Goal: Book appointment/travel/reservation

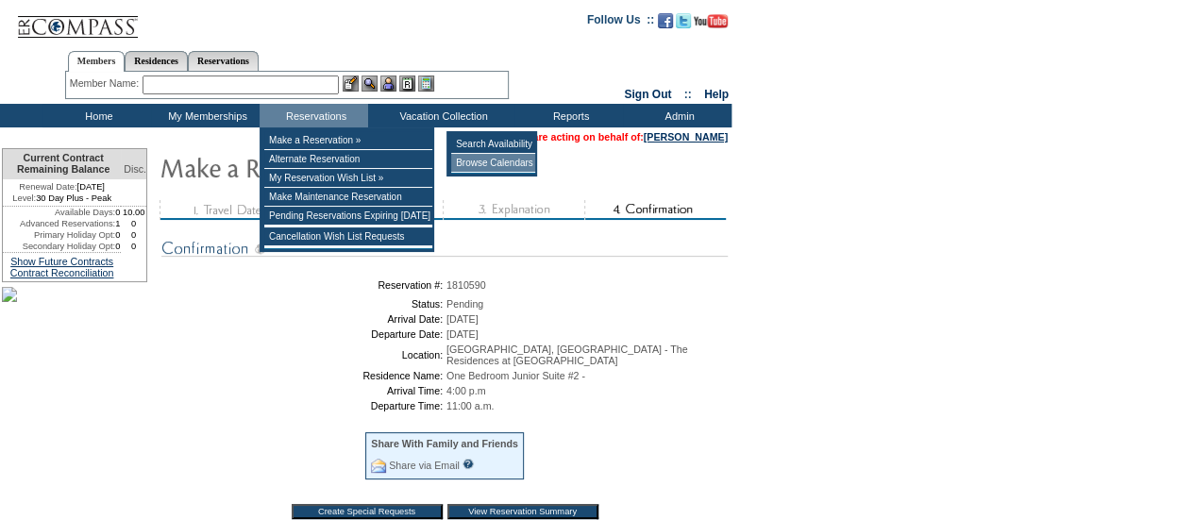
click at [463, 161] on td "Browse Calendars" at bounding box center [493, 163] width 84 height 19
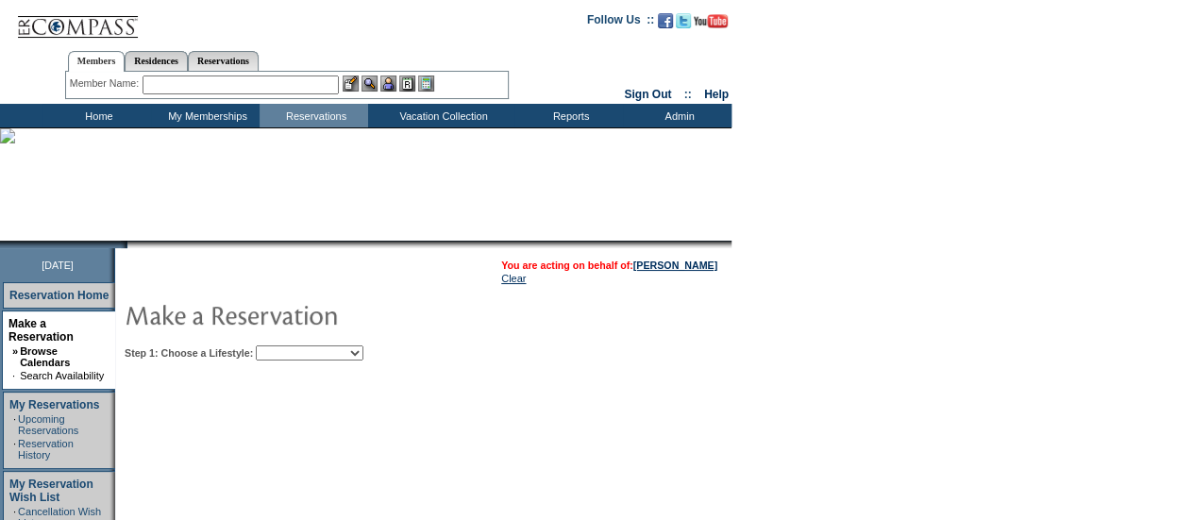
click at [364, 354] on select "Beach Leisure Metropolitan Mountain OIAL for Adventure OIAL for Couples OIAL fo…" at bounding box center [310, 353] width 108 height 15
select select "Metropolitan"
click at [288, 346] on select "Beach Leisure Metropolitan Mountain OIAL for Adventure OIAL for Couples OIAL fo…" at bounding box center [310, 353] width 108 height 15
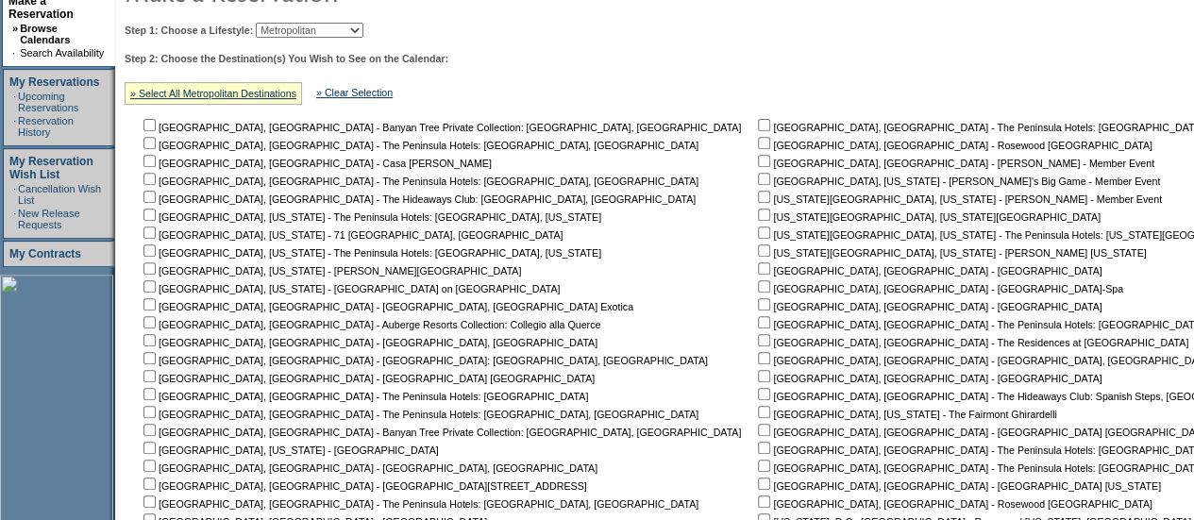
scroll to position [329, 0]
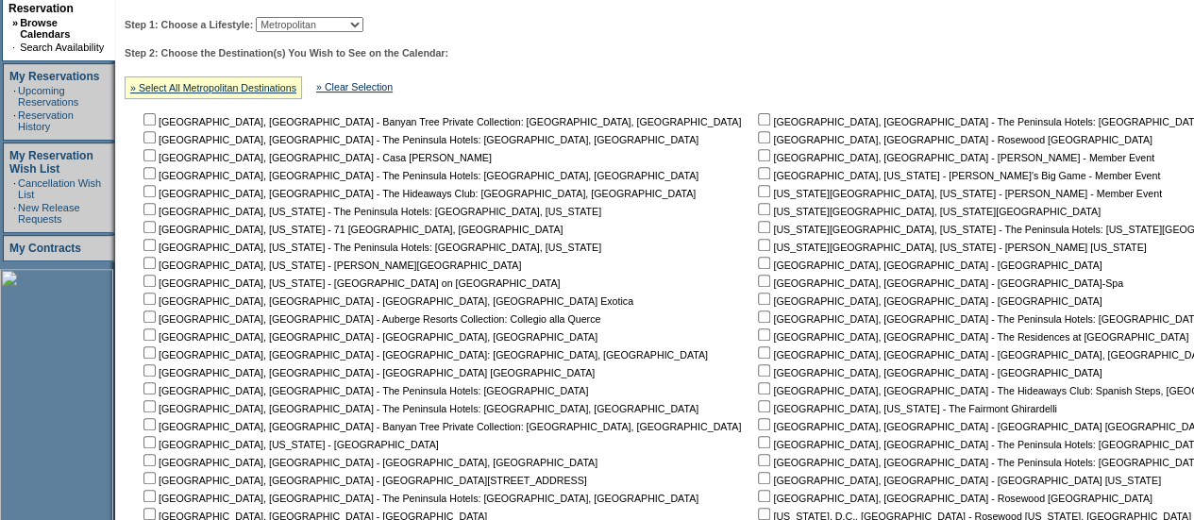
click at [758, 338] on input "checkbox" at bounding box center [764, 335] width 12 height 12
checkbox input "true"
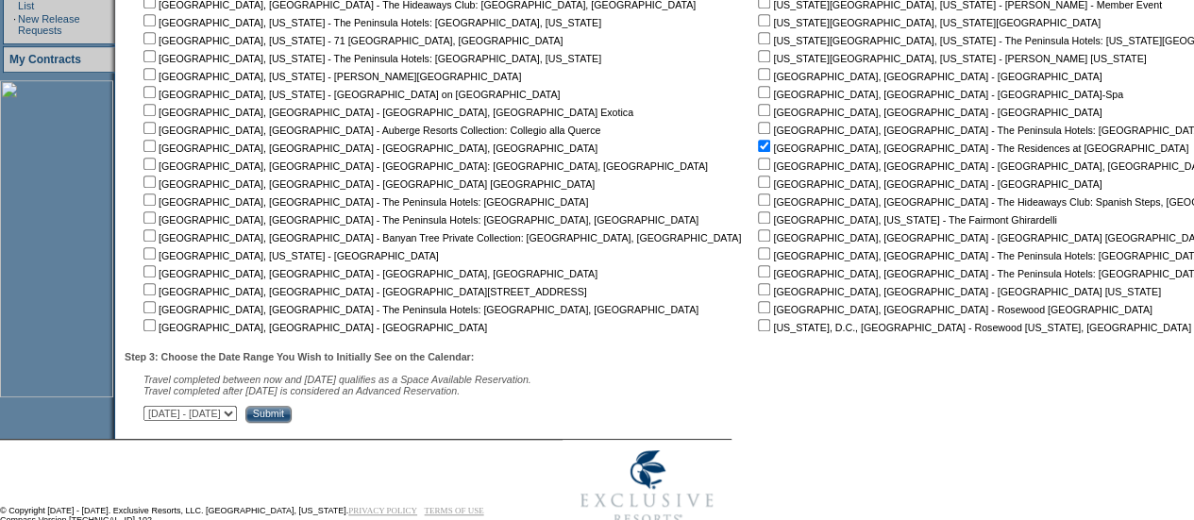
scroll to position [562, 0]
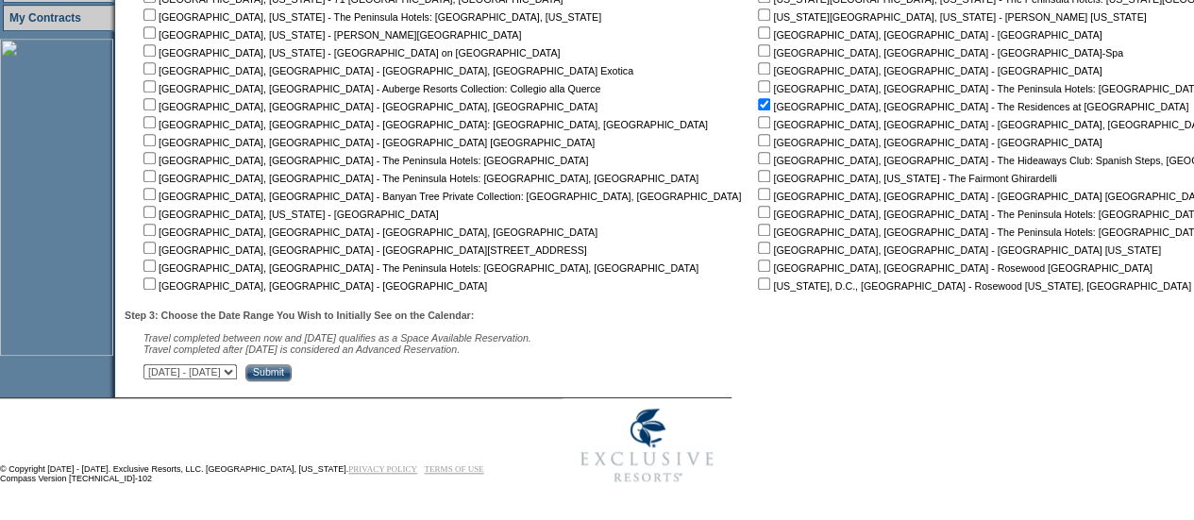
click at [237, 372] on select "September 2, 2025 - October 17, 2025 October 18, 2025 - December 1, 2025 Decemb…" at bounding box center [190, 371] width 93 height 15
select select "10/18/2025|12/1/2025"
click at [153, 365] on select "September 2, 2025 - October 17, 2025 October 18, 2025 - December 1, 2025 Decemb…" at bounding box center [190, 371] width 93 height 15
click at [292, 376] on input "Submit" at bounding box center [269, 372] width 46 height 17
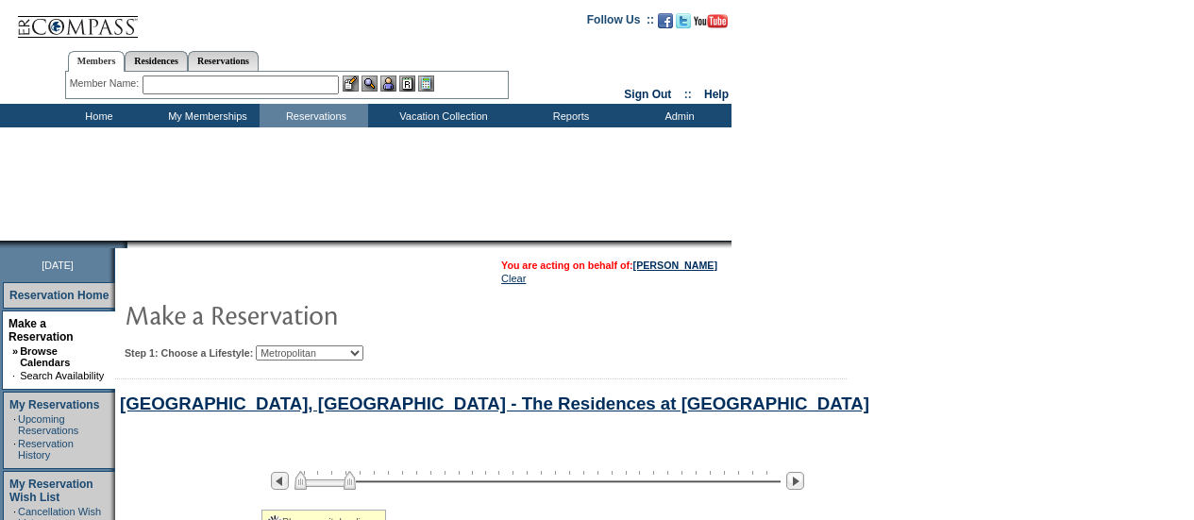
select select "Metropolitan"
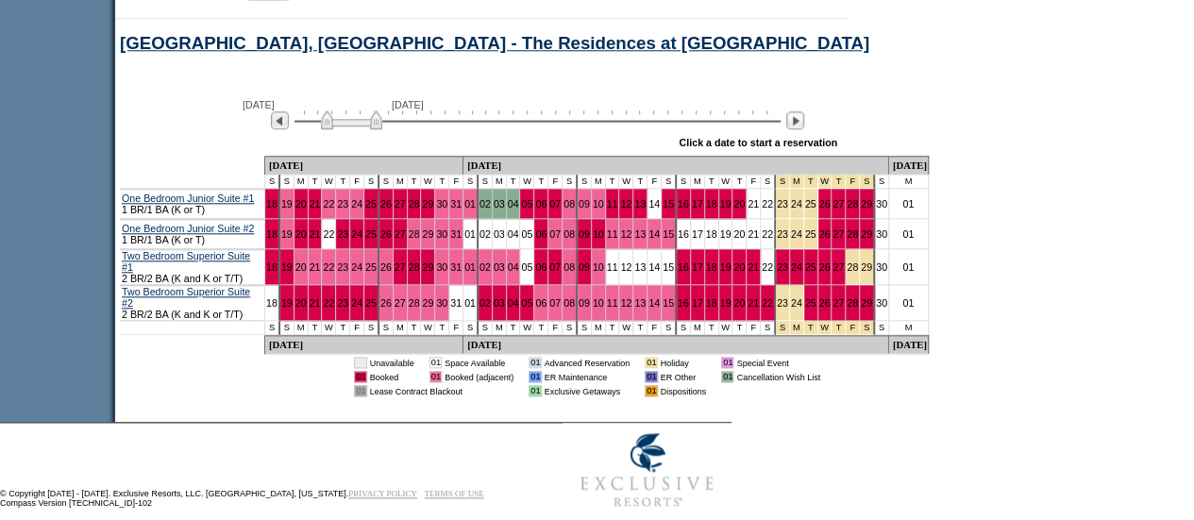
scroll to position [948, 0]
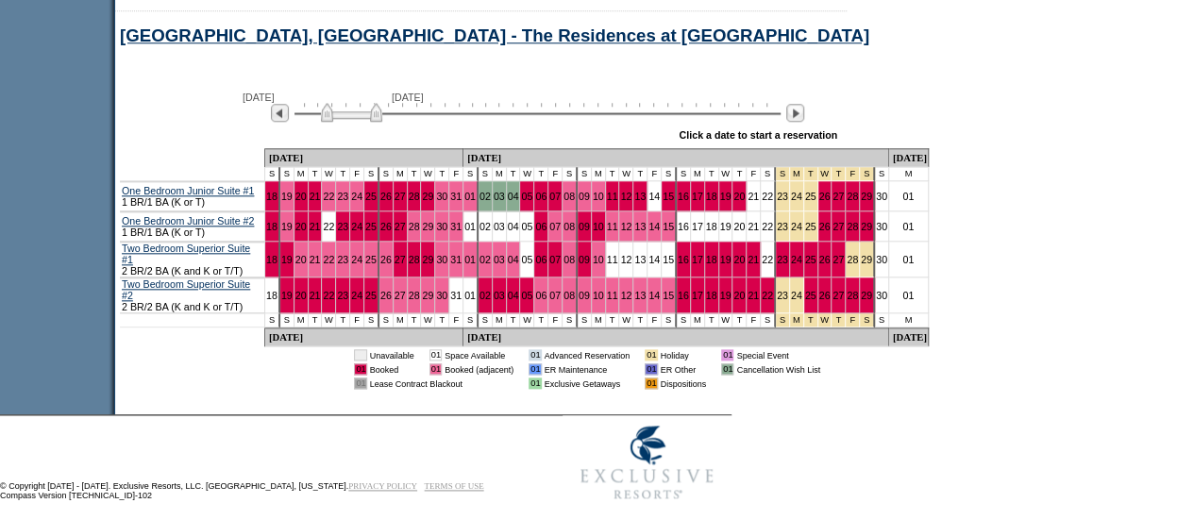
click at [325, 241] on td "22" at bounding box center [329, 227] width 14 height 30
click at [328, 232] on link "22" at bounding box center [328, 226] width 11 height 11
